Goal: Find specific page/section

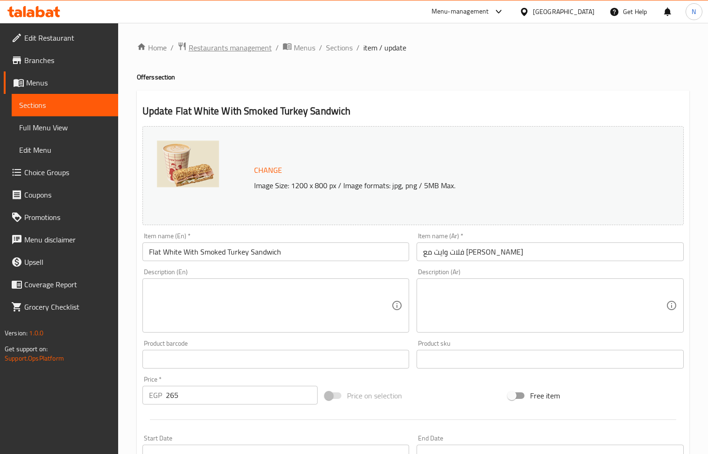
click at [226, 51] on span "Restaurants management" at bounding box center [230, 47] width 83 height 11
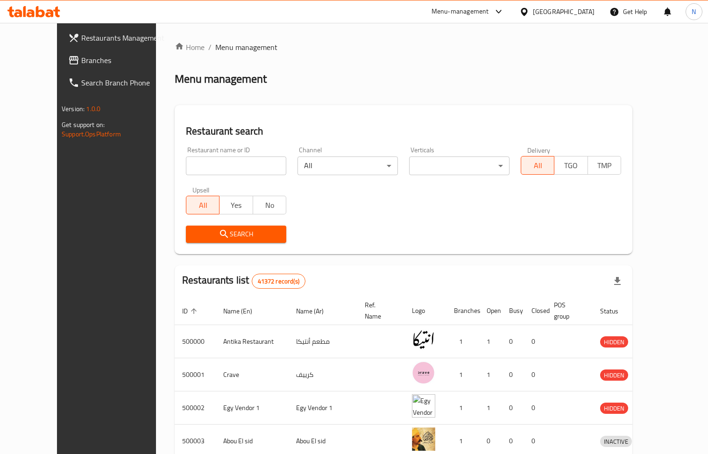
click at [240, 172] on input "search" at bounding box center [236, 165] width 100 height 19
paste input "667565"
type input "667565"
click at [211, 237] on span "Search" at bounding box center [235, 234] width 85 height 12
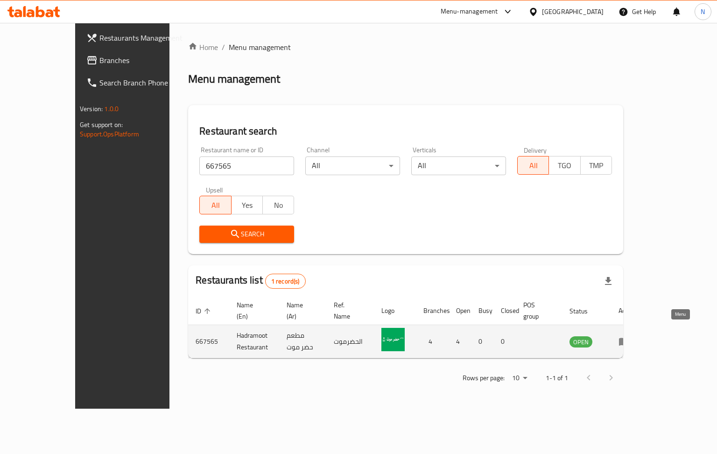
click at [629, 338] on icon "enhanced table" at bounding box center [624, 342] width 10 height 8
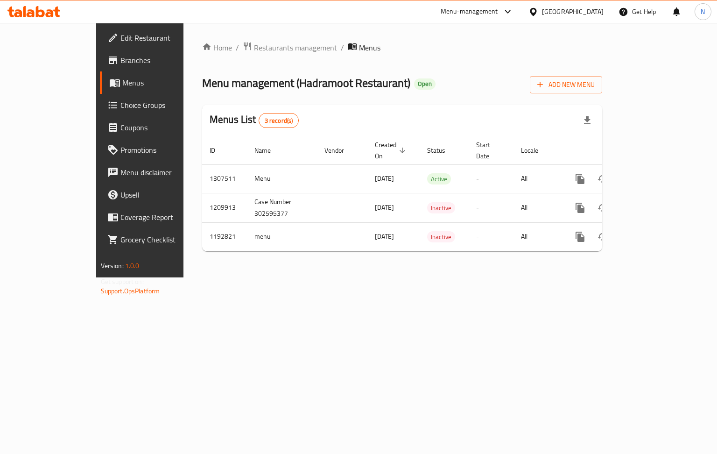
click at [120, 64] on span "Branches" at bounding box center [164, 60] width 88 height 11
